Goal: Task Accomplishment & Management: Manage account settings

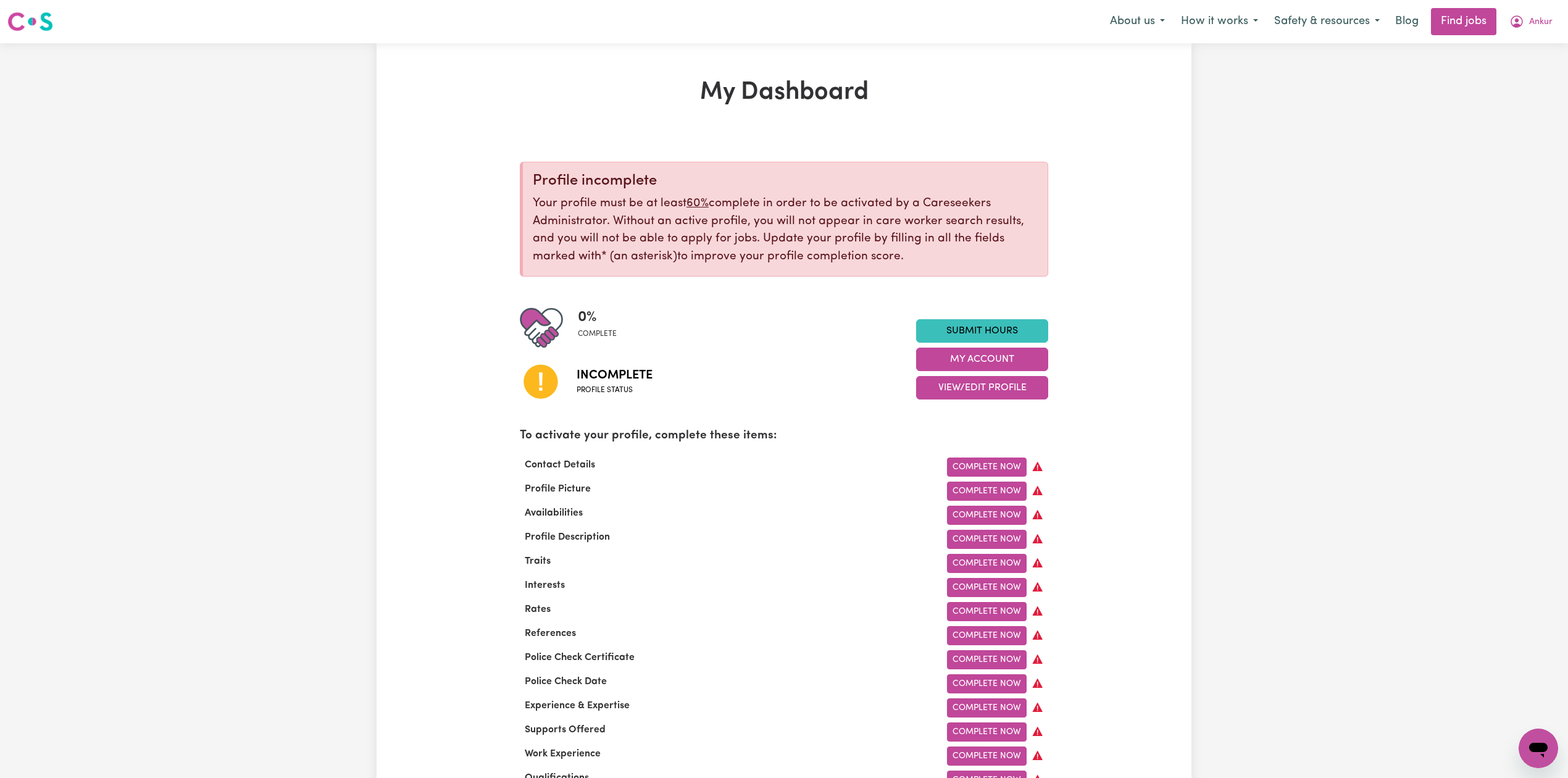
checkbox input "true"
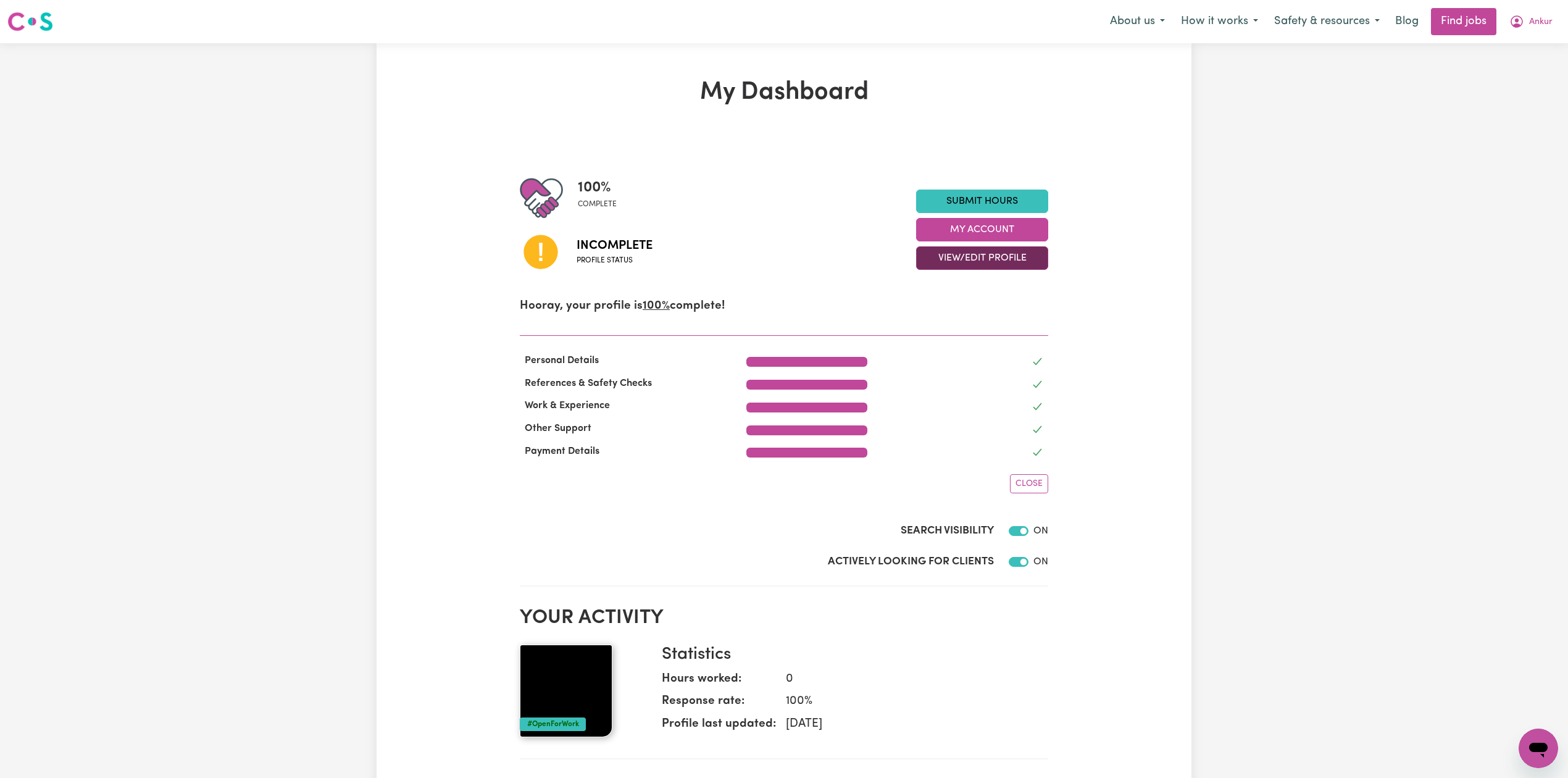
click at [926, 253] on button "View/Edit Profile" at bounding box center [982, 258] width 132 height 23
click at [926, 318] on link "Edit Profile" at bounding box center [975, 314] width 116 height 24
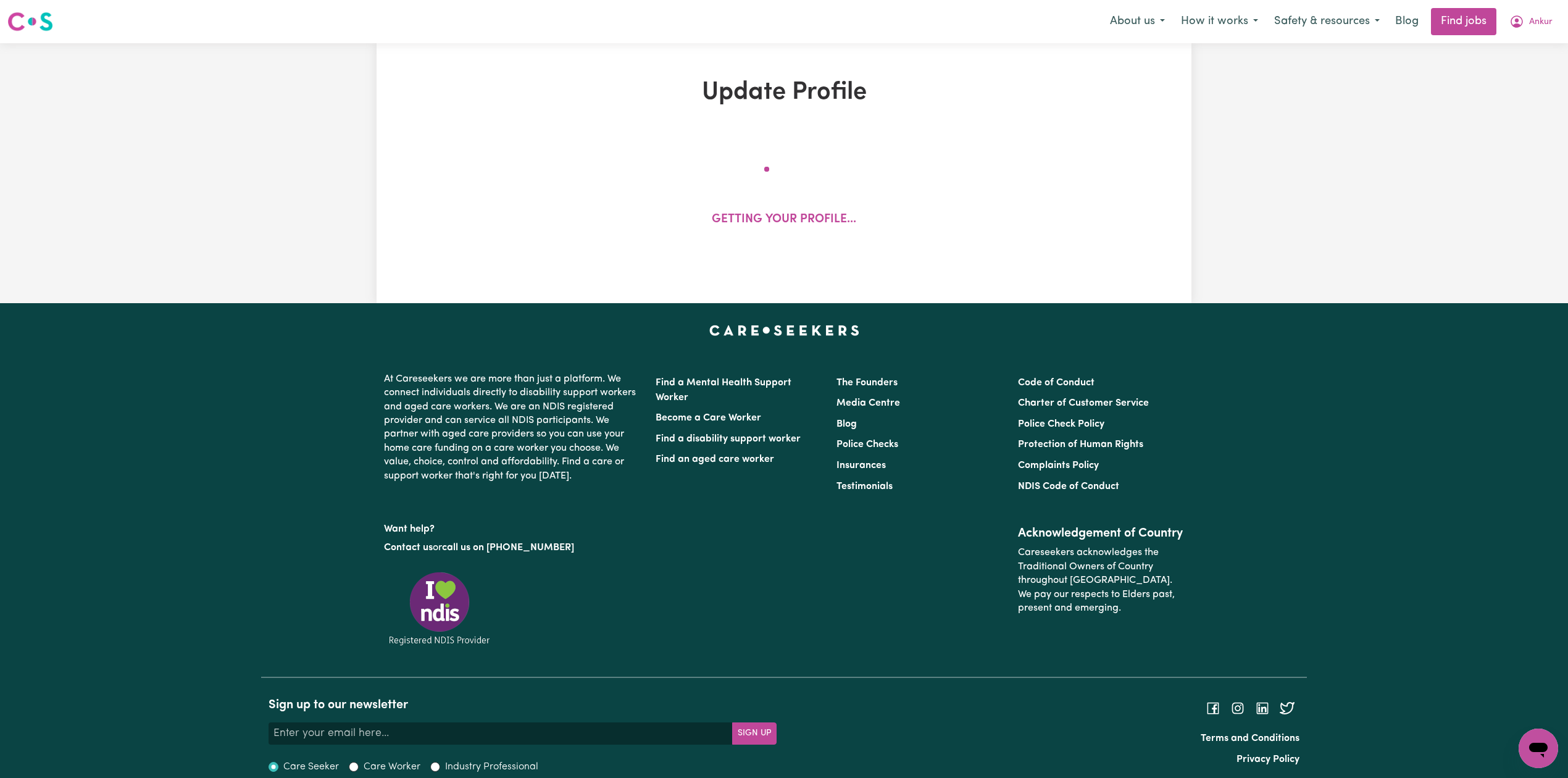
select select "[DEMOGRAPHIC_DATA]"
select select "[DEMOGRAPHIC_DATA] Work Visa"
select select "Studying a healthcare related degree or qualification"
select select "40"
select select "55"
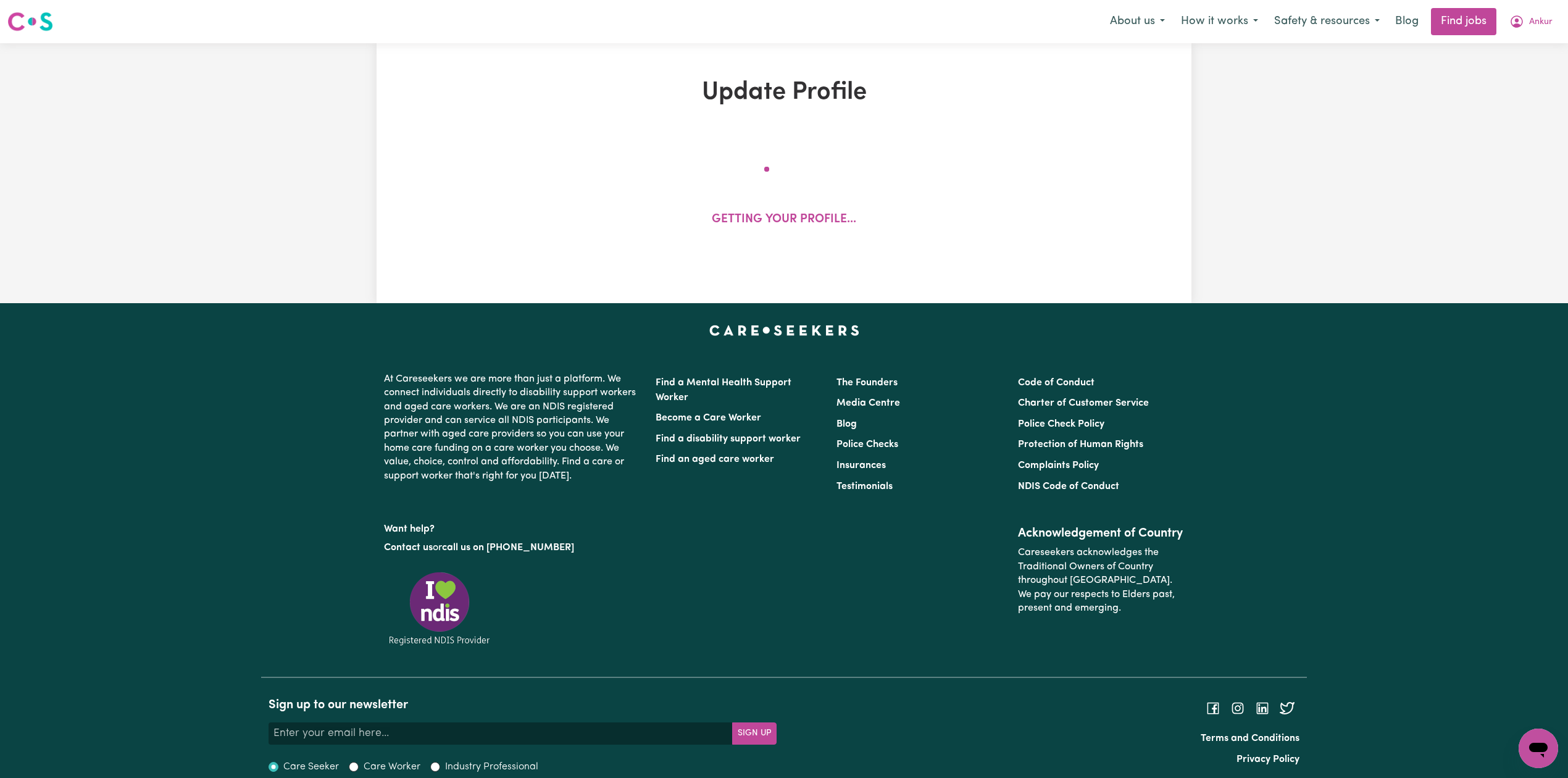
select select "60"
select select "75"
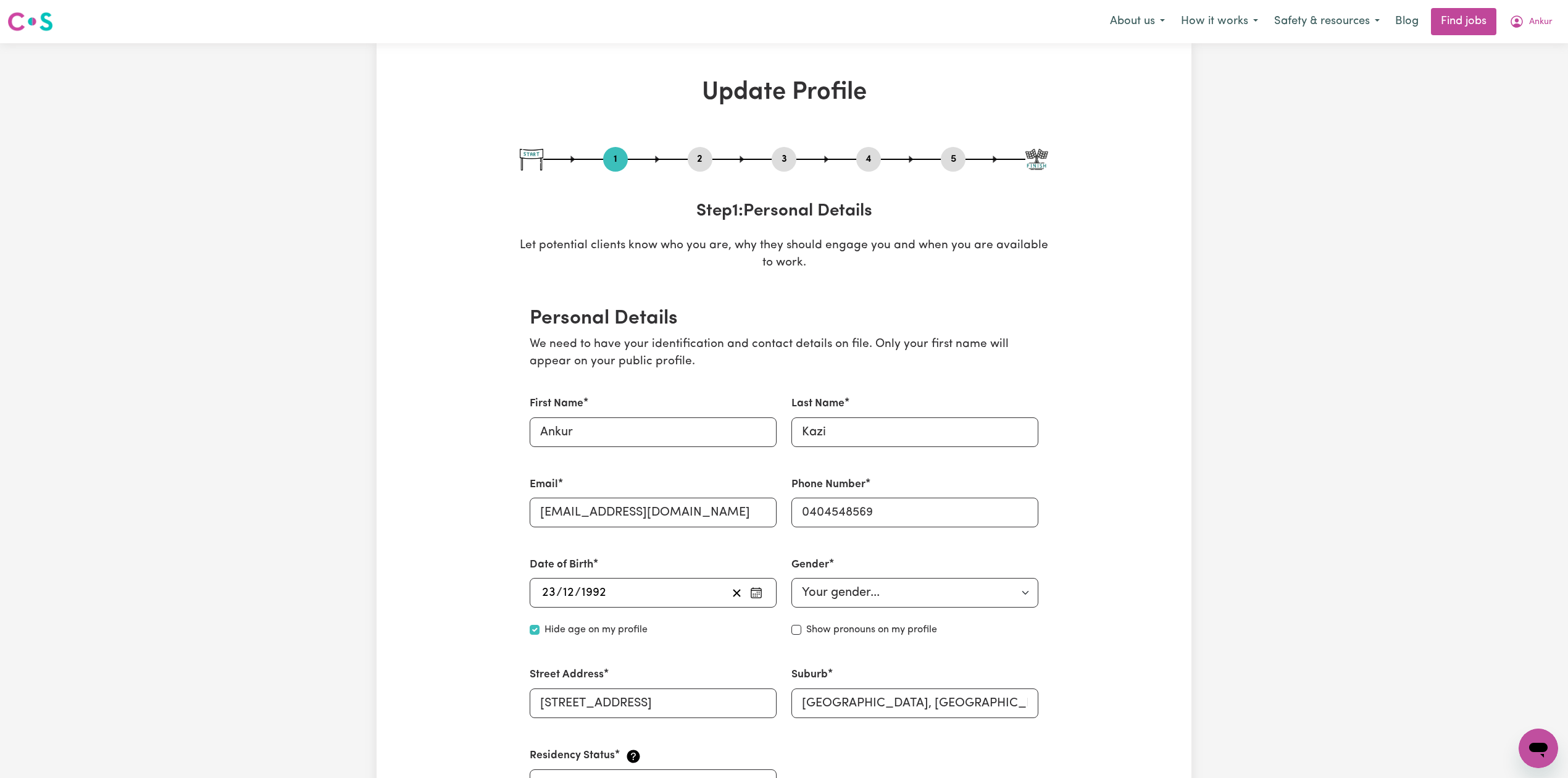
click at [704, 159] on button "2" at bounding box center [700, 159] width 24 height 16
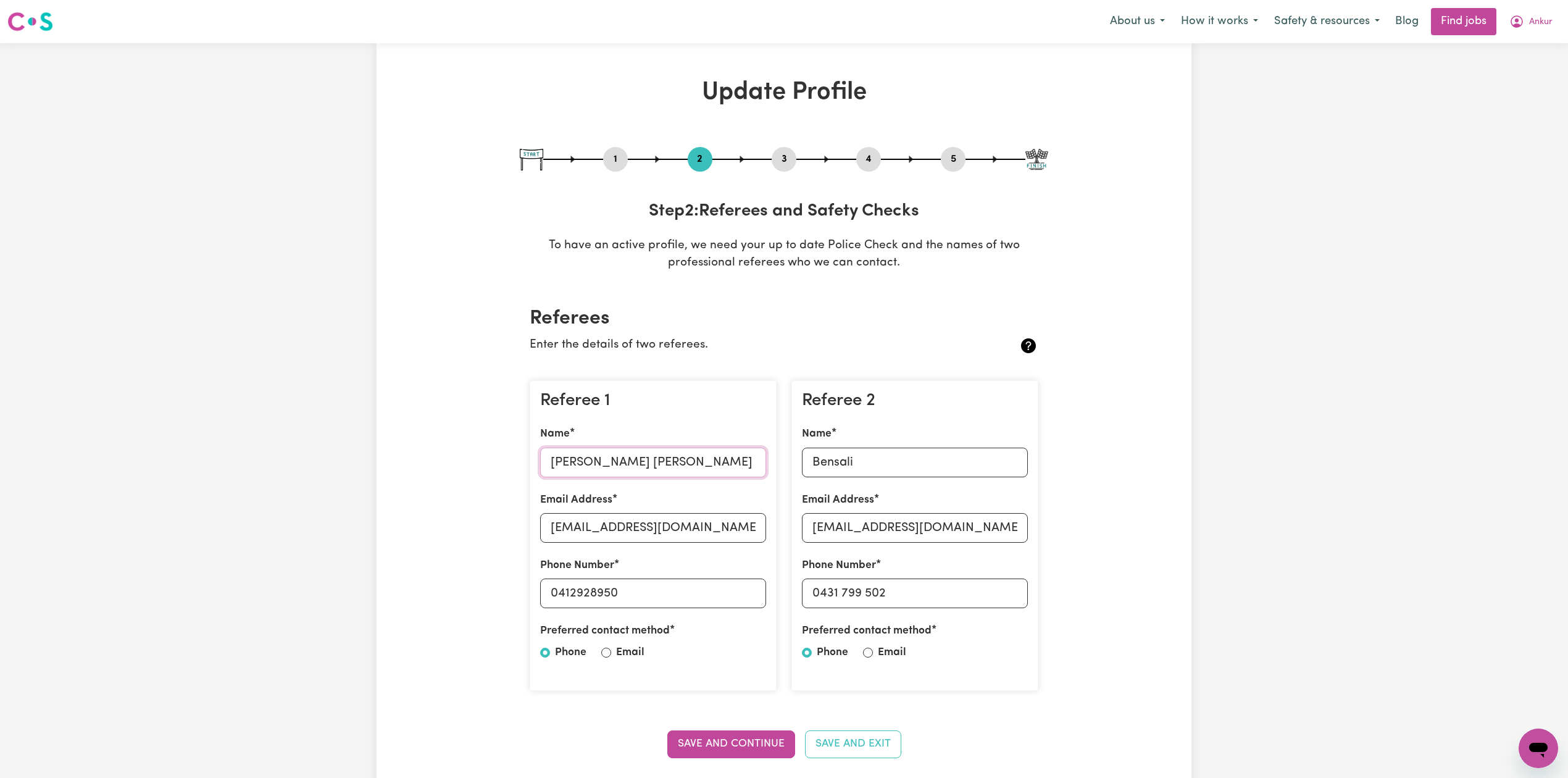
click at [610, 474] on input "Gulam hussain qureshi" at bounding box center [653, 462] width 226 height 30
click at [590, 523] on input "glxmini5570@gmail.com" at bounding box center [653, 528] width 226 height 30
drag, startPoint x: 556, startPoint y: 597, endPoint x: 642, endPoint y: 602, distance: 86.1
click at [644, 602] on input "0412928950" at bounding box center [653, 593] width 226 height 30
click at [836, 448] on input "Bensali" at bounding box center [915, 462] width 226 height 30
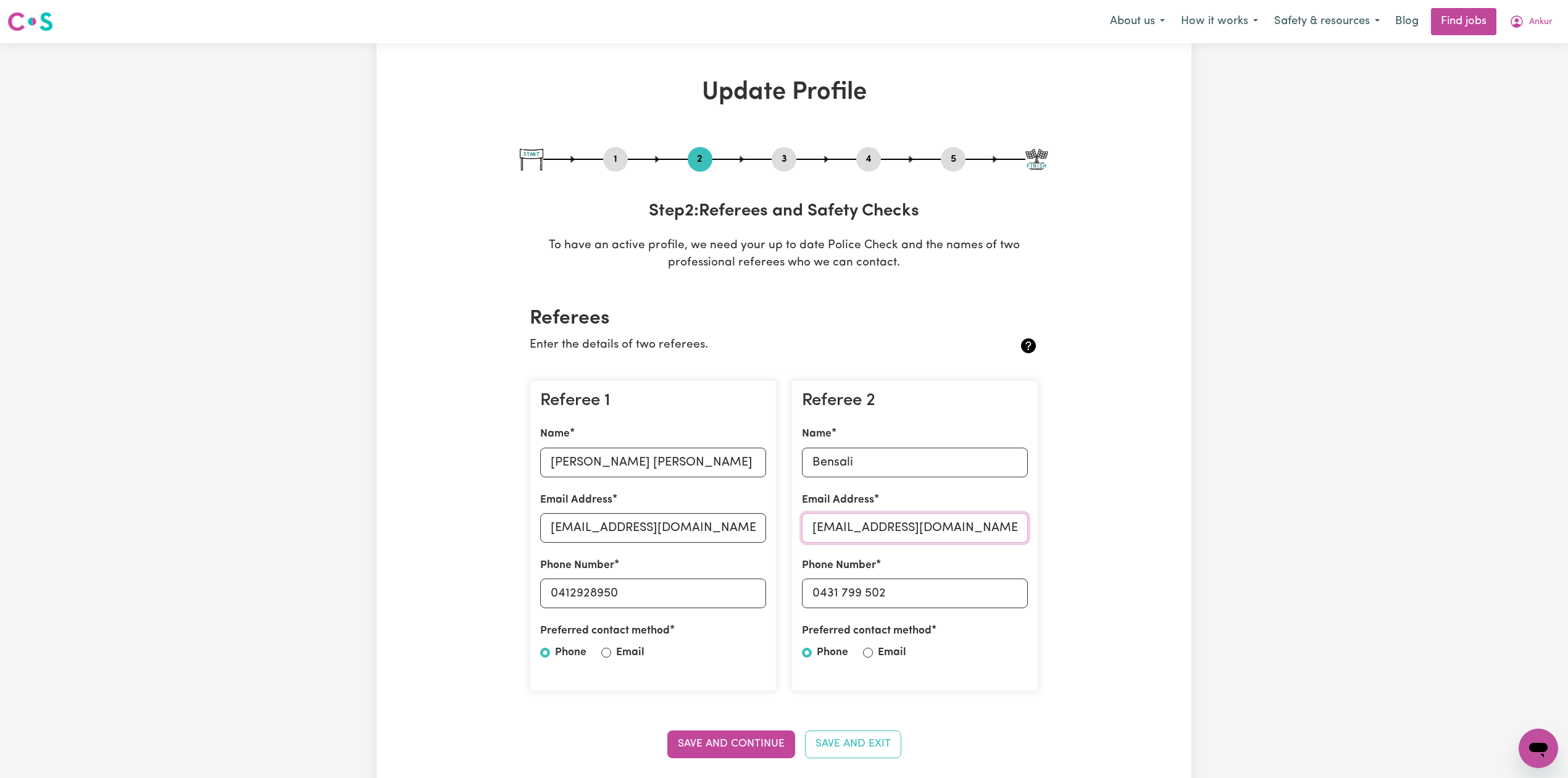
click at [825, 530] on input "bensali@gmail.com" at bounding box center [915, 528] width 226 height 30
drag, startPoint x: 821, startPoint y: 592, endPoint x: 337, endPoint y: 608, distance: 484.3
click at [954, 595] on input "0431 799 502" at bounding box center [915, 593] width 226 height 30
click at [961, 159] on button "5" at bounding box center [953, 159] width 24 height 16
select select "I am providing services privately on my own"
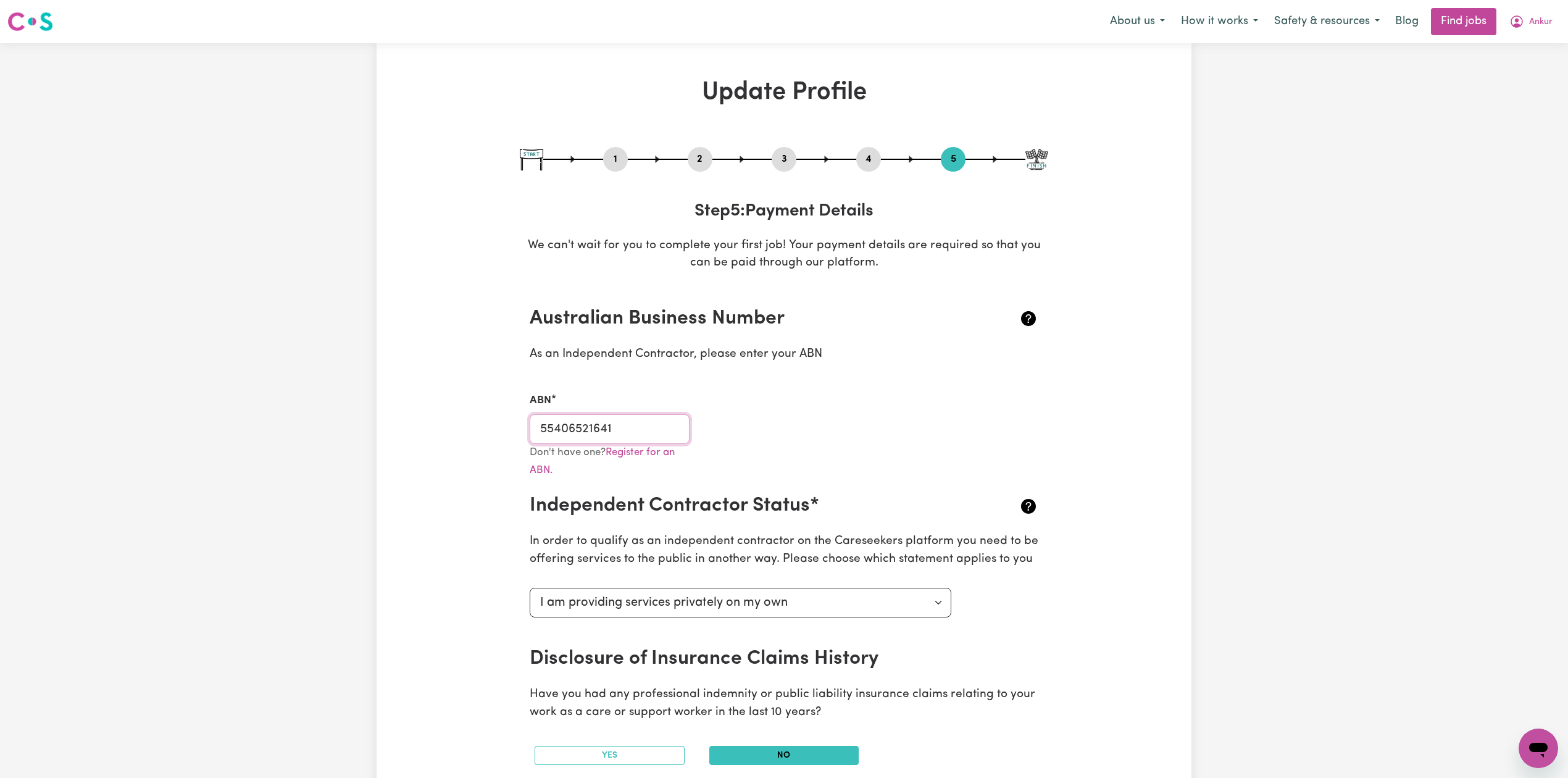
click at [592, 428] on input "55406521641" at bounding box center [610, 429] width 160 height 30
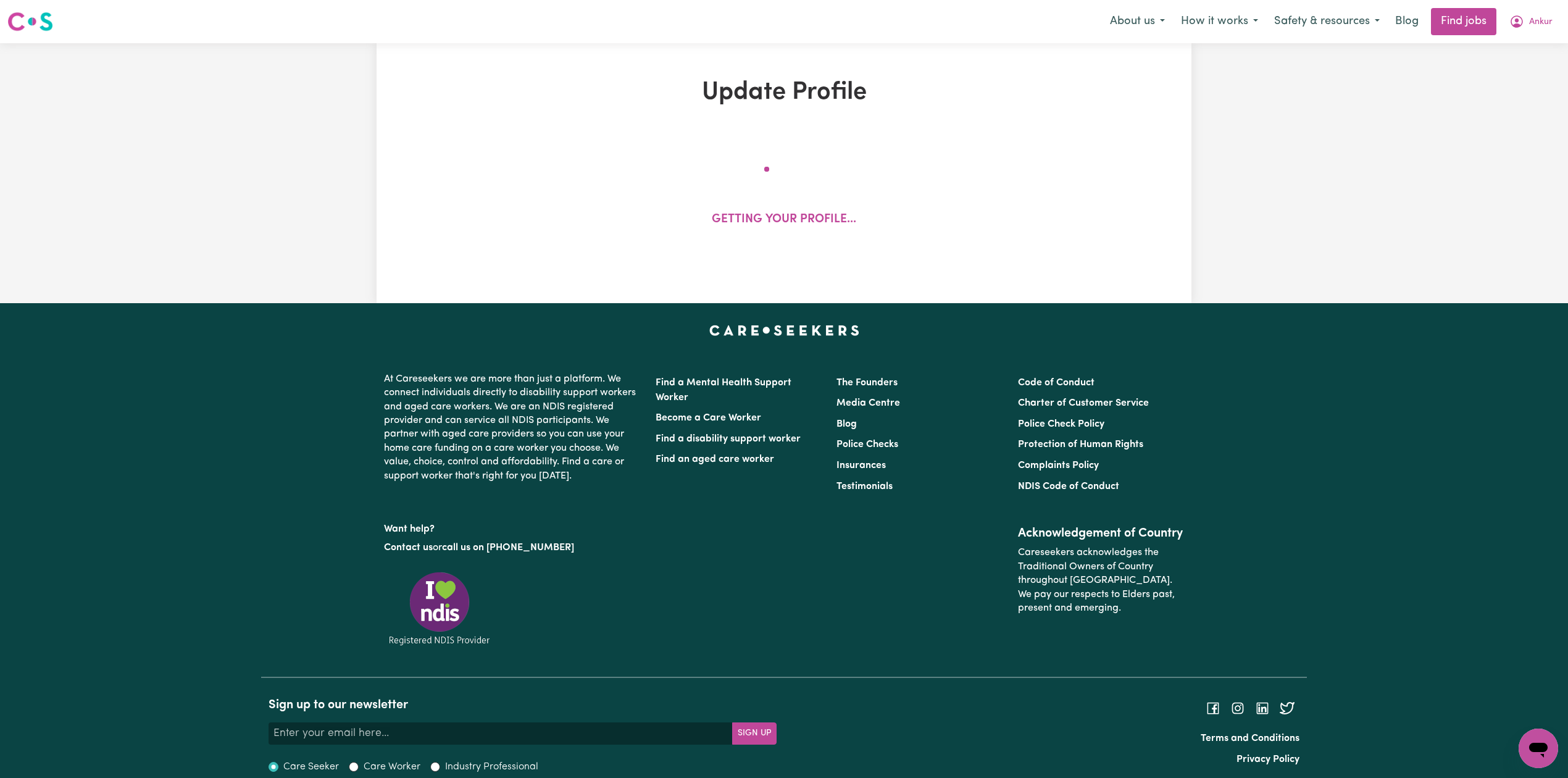
select select "[DEMOGRAPHIC_DATA]"
select select "[DEMOGRAPHIC_DATA] Work Visa"
select select "Studying a healthcare related degree or qualification"
select select "40"
select select "55"
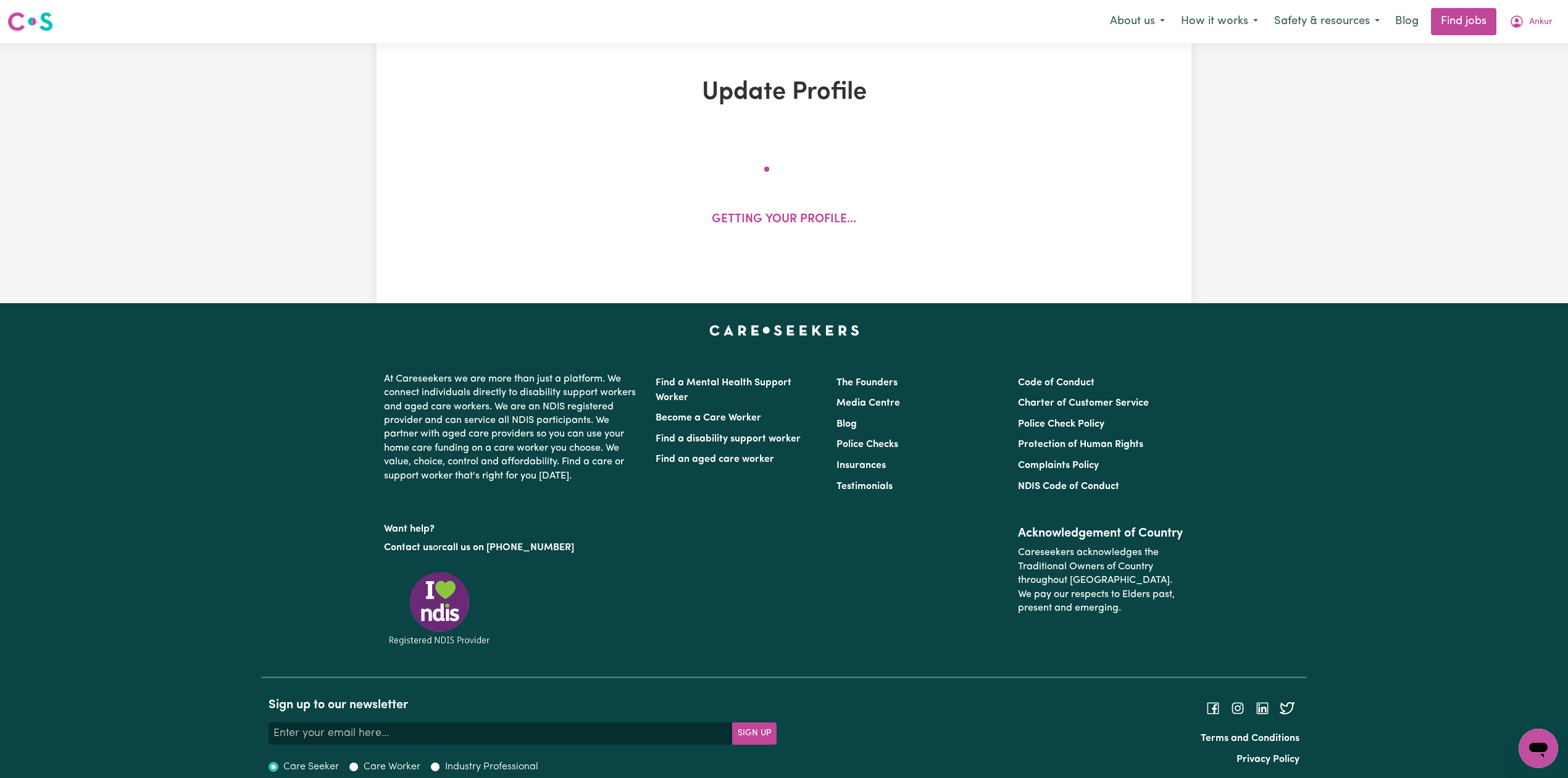
select select "60"
select select "75"
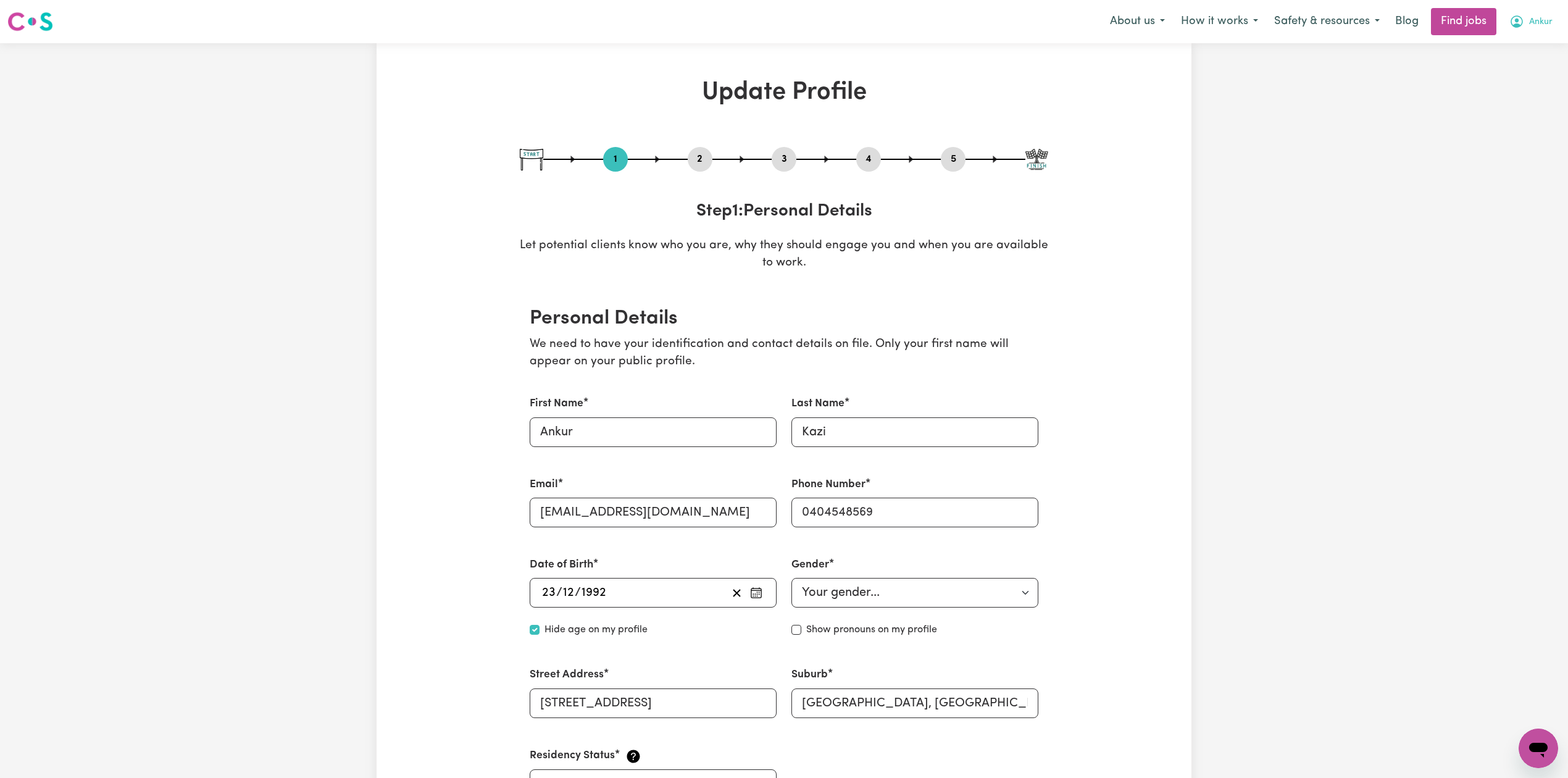
click at [1521, 28] on icon "My Account" at bounding box center [1517, 21] width 15 height 15
click at [1508, 82] on link "My Dashboard" at bounding box center [1511, 71] width 98 height 23
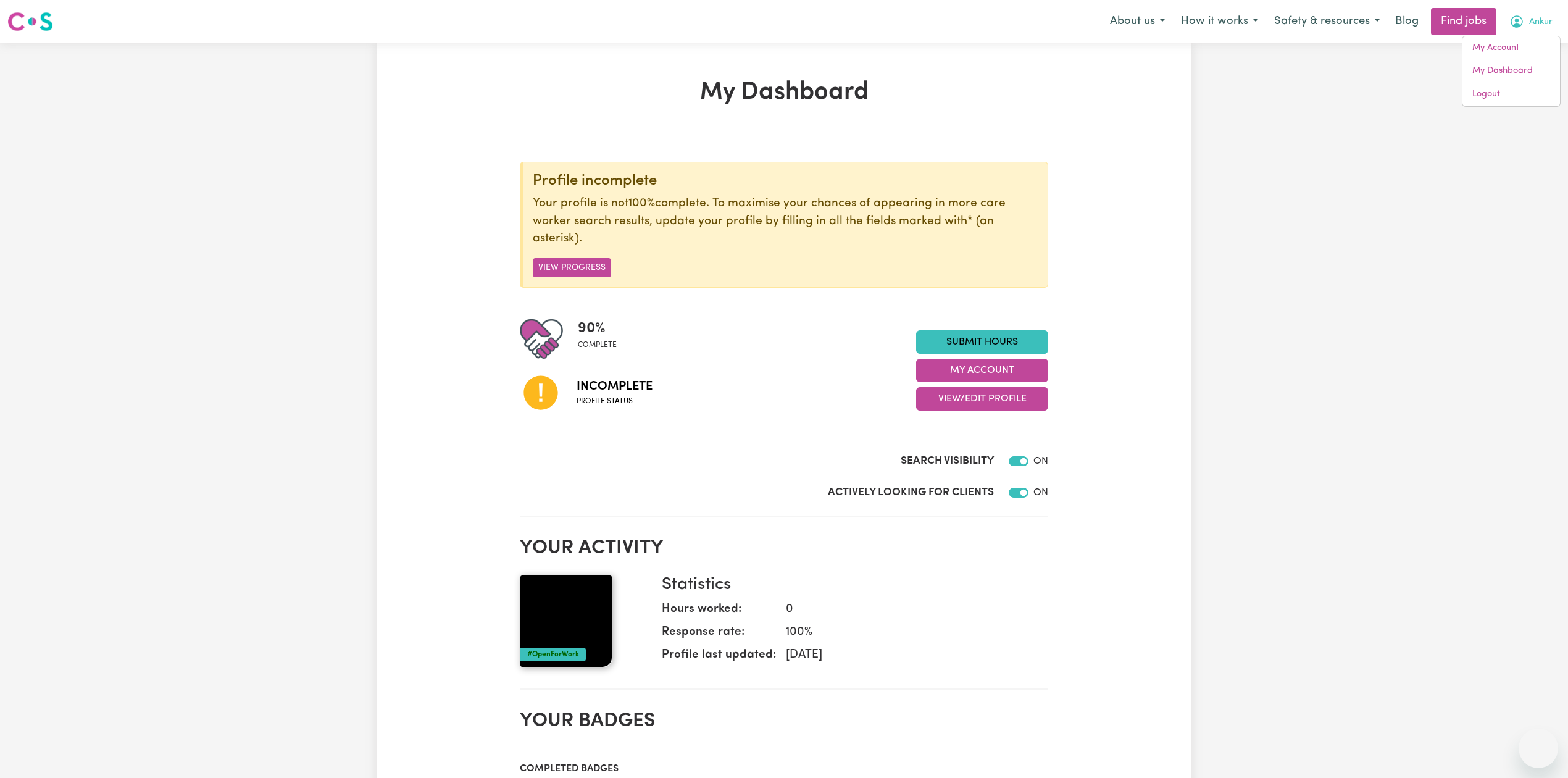
click at [1517, 90] on link "Logout" at bounding box center [1511, 95] width 98 height 23
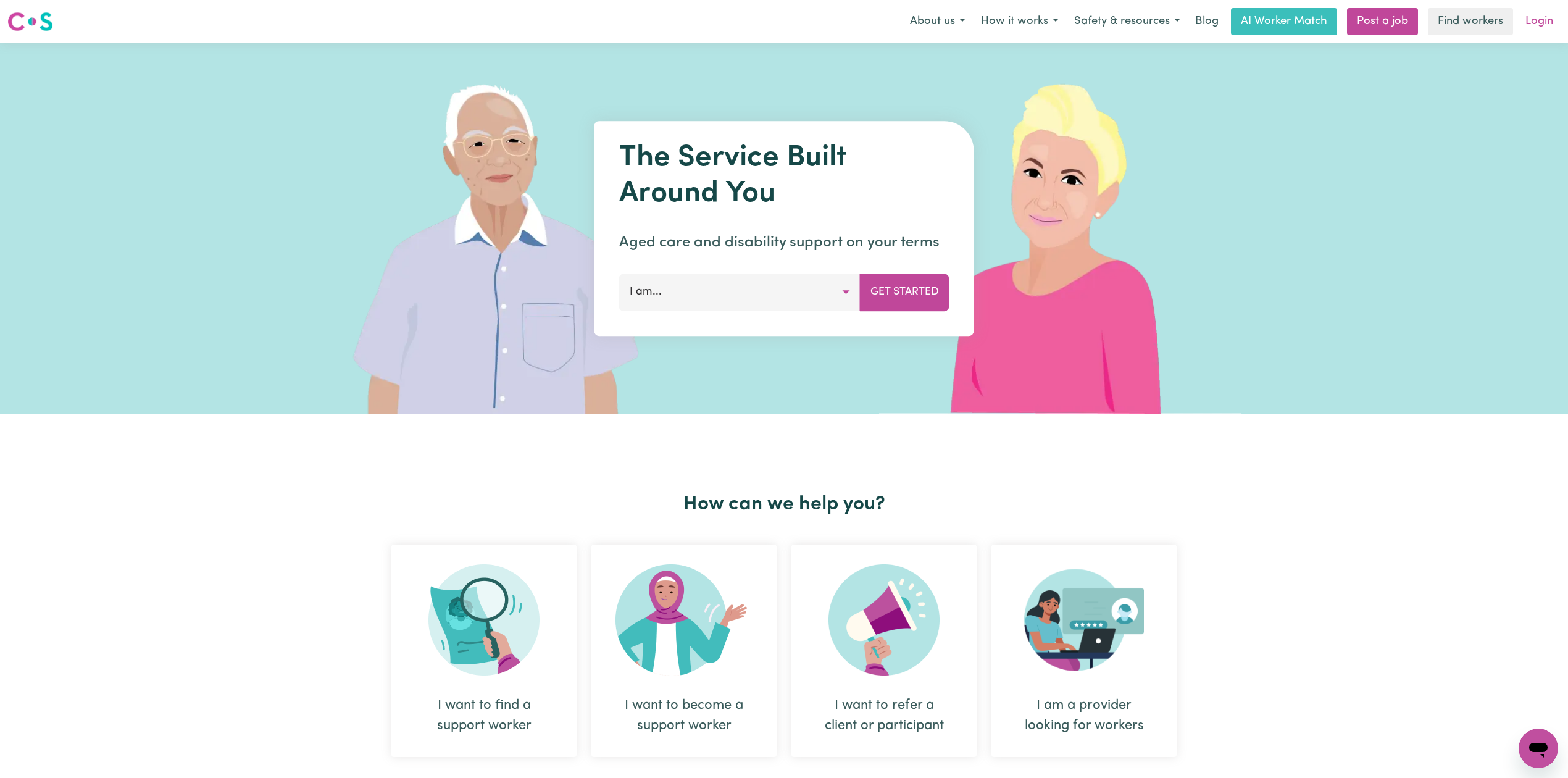
click at [1542, 23] on link "Login" at bounding box center [1539, 21] width 42 height 27
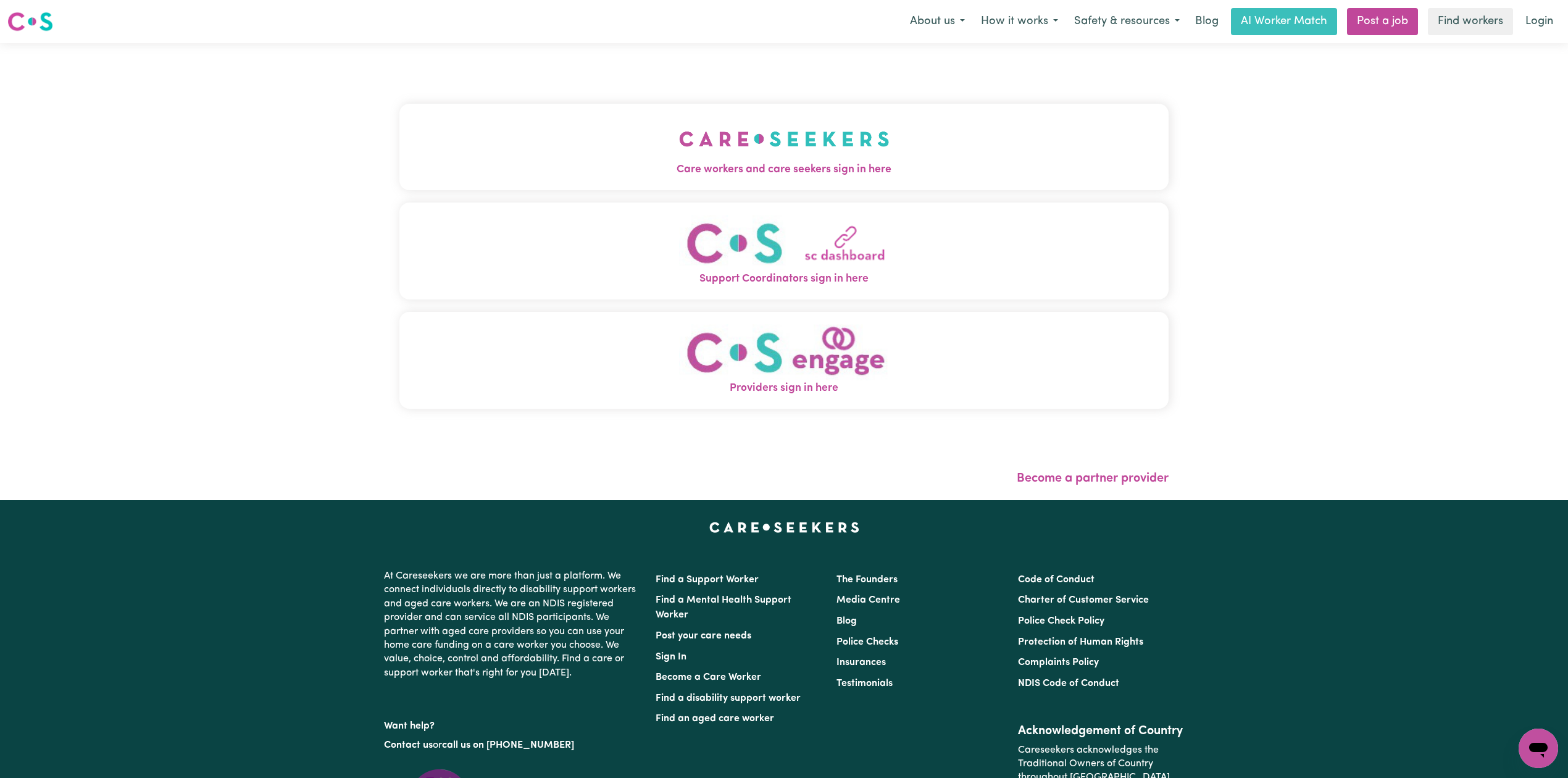
drag, startPoint x: 392, startPoint y: 109, endPoint x: 400, endPoint y: 137, distance: 29.1
click at [399, 121] on button "Care workers and care seekers sign in here" at bounding box center [784, 147] width 769 height 86
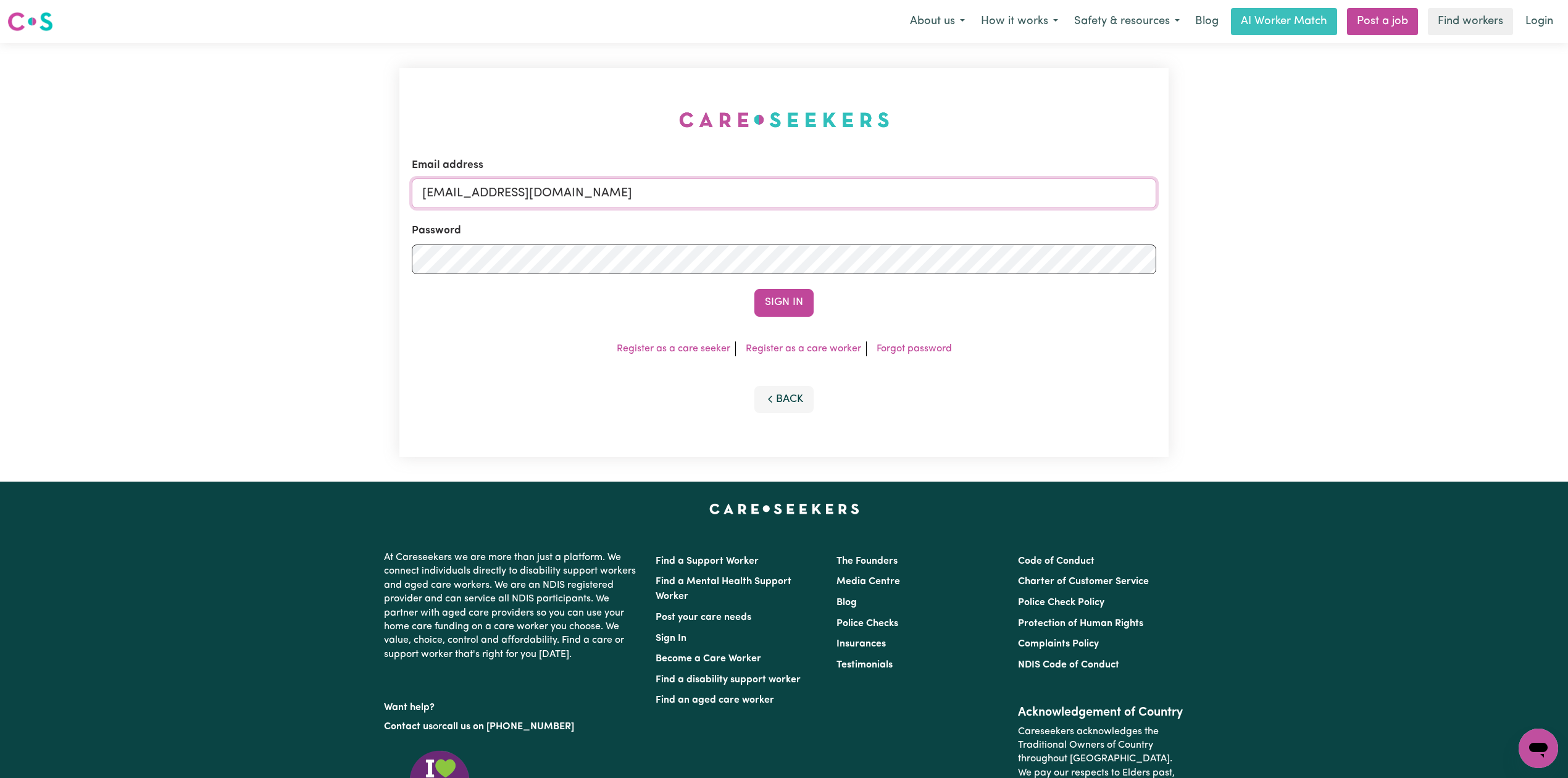
click at [514, 180] on div "Email address onboardingcs@careseekers.com.au Password Sign In Register as a ca…" at bounding box center [784, 262] width 769 height 389
click at [507, 201] on input "onboardingcs@careseekers.com.au" at bounding box center [784, 193] width 745 height 30
drag, startPoint x: 486, startPoint y: 188, endPoint x: 794, endPoint y: 210, distance: 308.8
click at [794, 210] on form "Email address Superuser~jakedworkin@hotmail.com Password Sign In" at bounding box center [784, 237] width 745 height 159
type input "Superuser~2004joongbin@gmail.com"
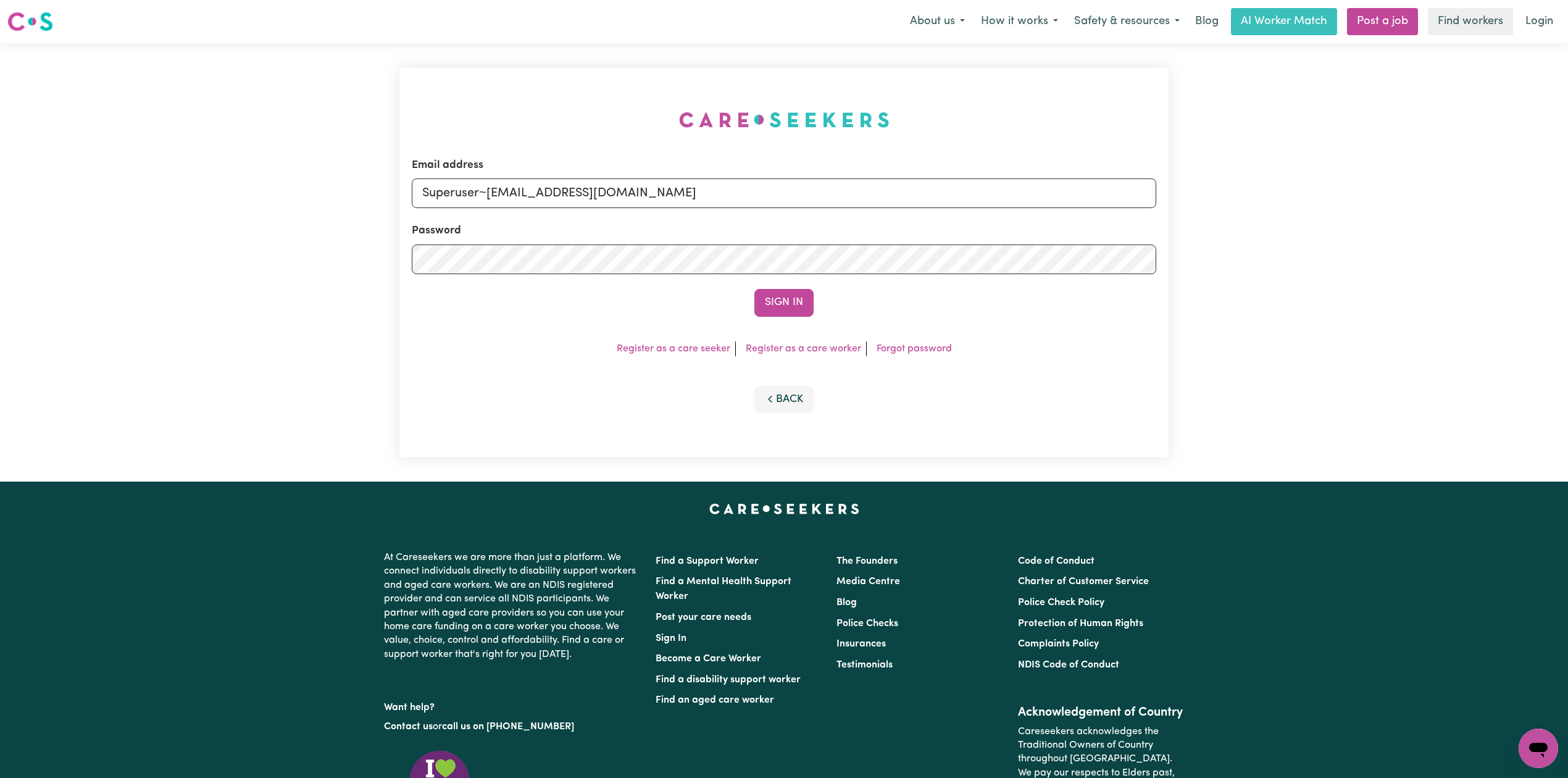
click at [781, 317] on div "Email address Superuser~2004joongbin@gmail.com Password Sign In Register as a c…" at bounding box center [784, 262] width 769 height 389
click at [783, 316] on div "Email address Superuser~2004joongbin@gmail.com Password Sign In Register as a c…" at bounding box center [784, 262] width 769 height 389
click at [787, 299] on button "Sign In" at bounding box center [784, 302] width 59 height 27
